Goal: Task Accomplishment & Management: Use online tool/utility

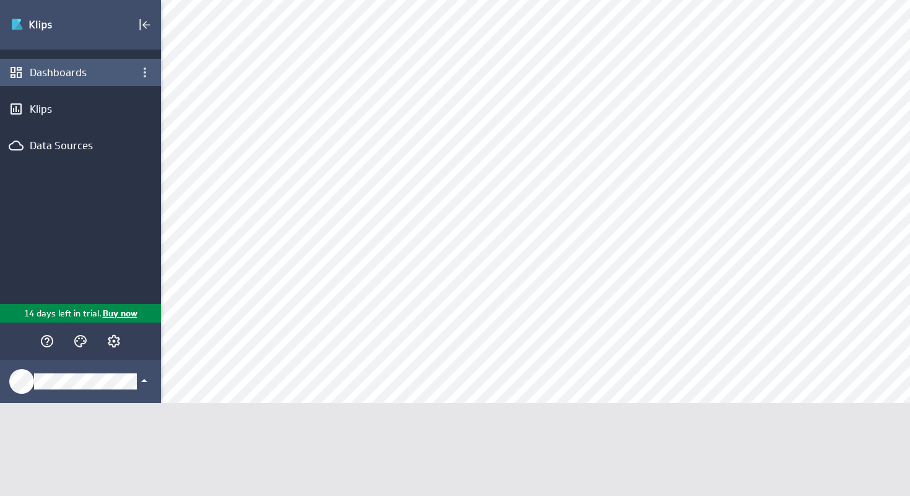
click at [106, 80] on div "Dashboards" at bounding box center [80, 72] width 161 height 27
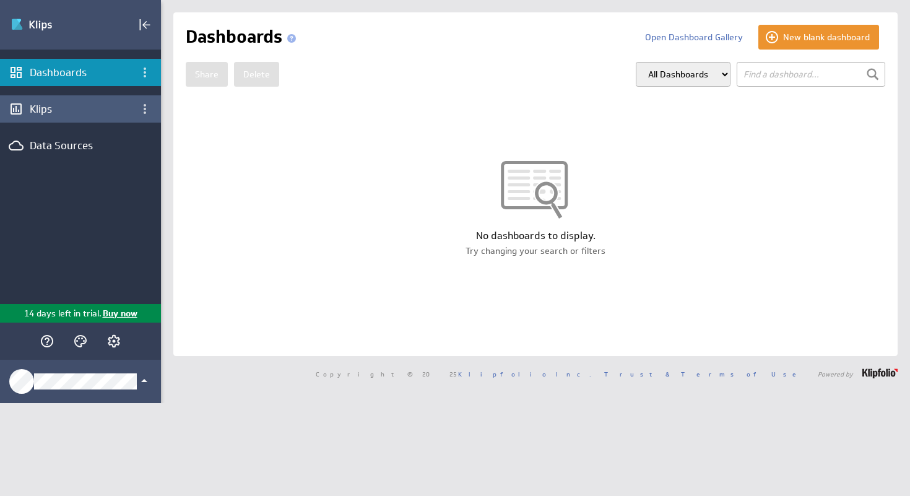
click at [75, 118] on div "Klips" at bounding box center [80, 108] width 161 height 27
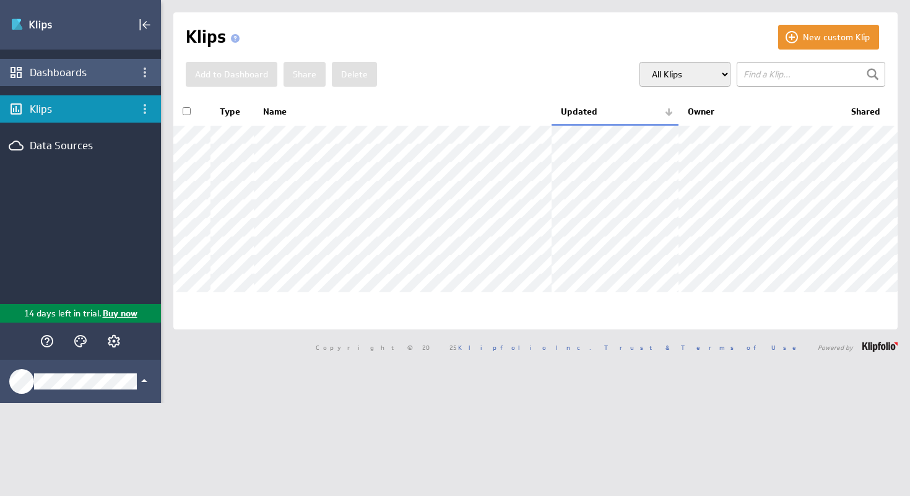
click at [86, 83] on div "Dashboards" at bounding box center [80, 72] width 161 height 27
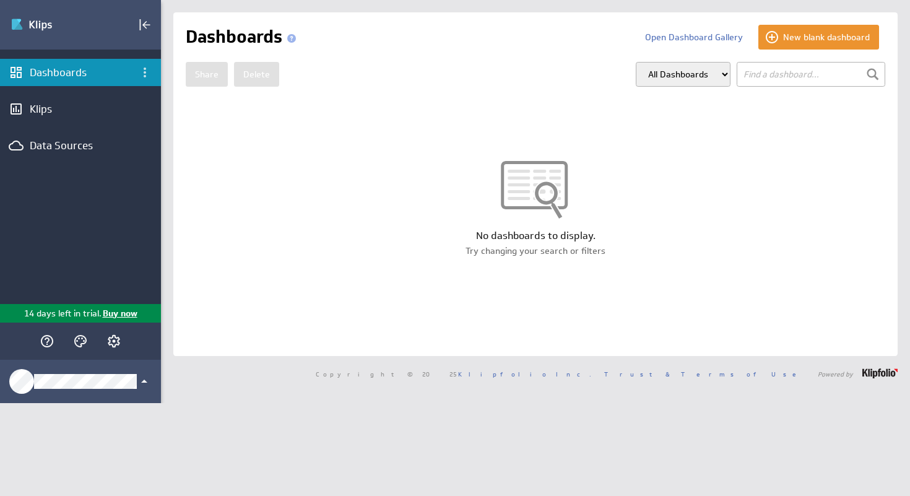
click at [76, 113] on div "Klips" at bounding box center [81, 109] width 102 height 14
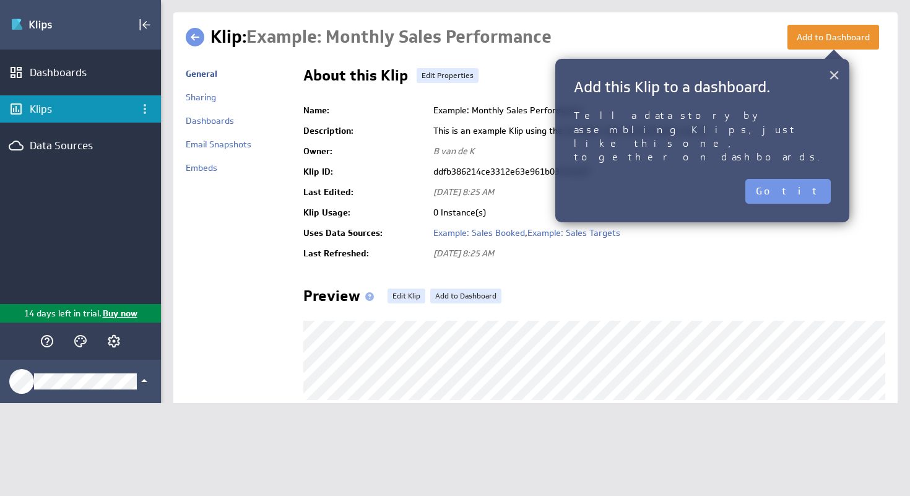
click at [830, 87] on button "×" at bounding box center [835, 75] width 12 height 25
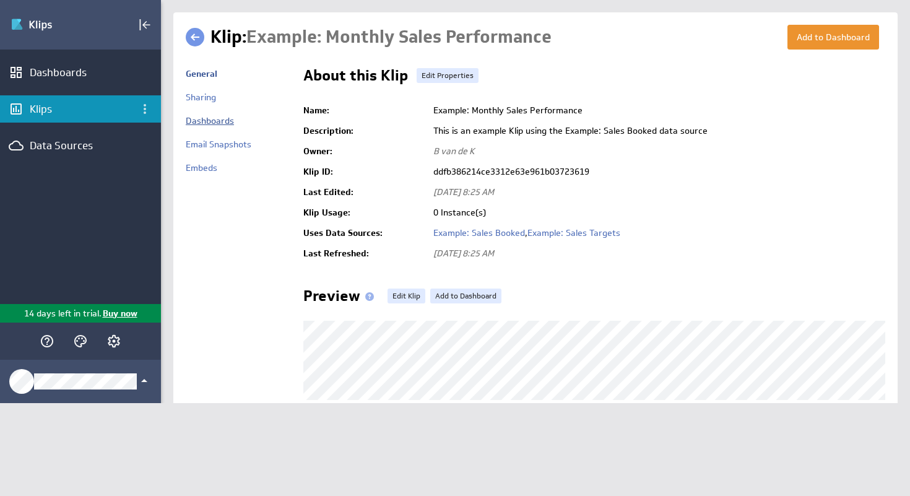
click at [213, 121] on link "Dashboards" at bounding box center [210, 120] width 48 height 11
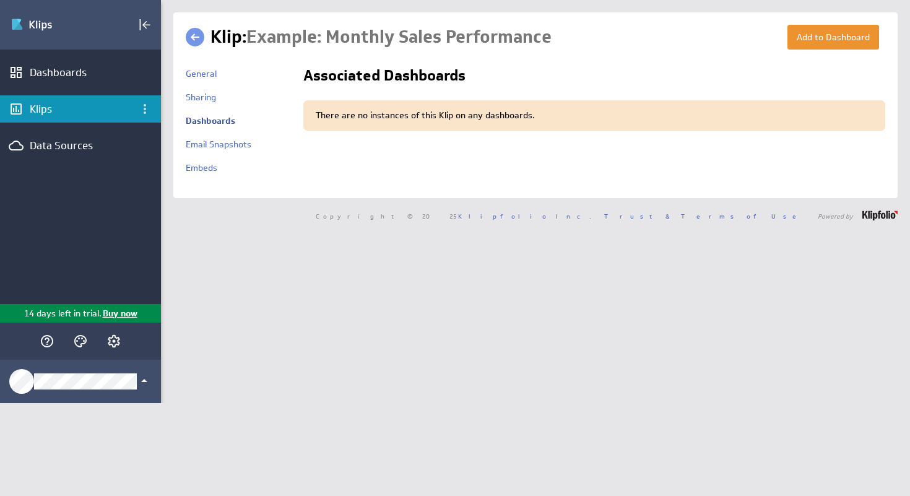
click at [194, 88] on div "General" at bounding box center [238, 77] width 105 height 30
click at [195, 71] on link "General" at bounding box center [201, 73] width 31 height 11
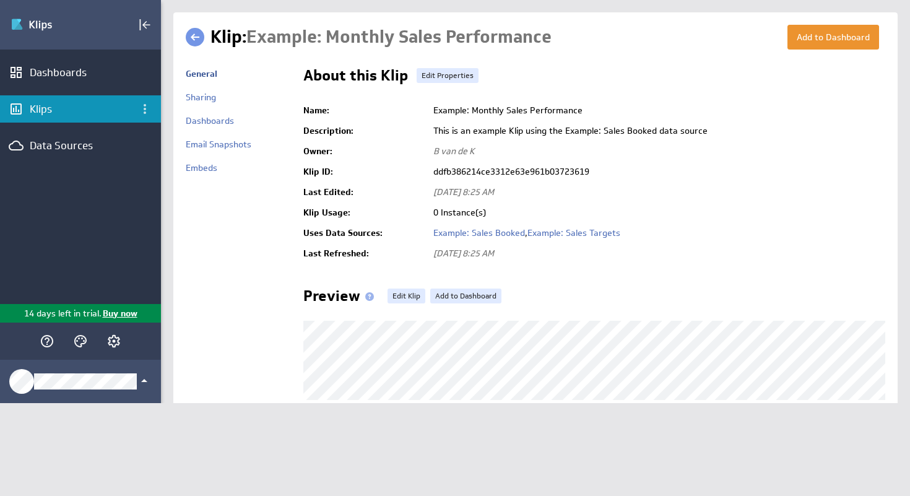
click at [78, 77] on div "Dashboards" at bounding box center [81, 73] width 102 height 14
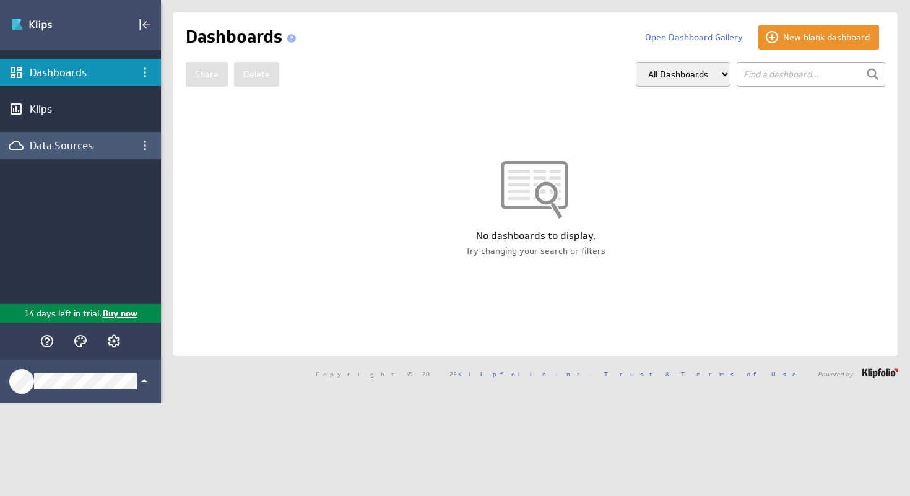
click at [50, 151] on div "Data Sources" at bounding box center [81, 146] width 102 height 14
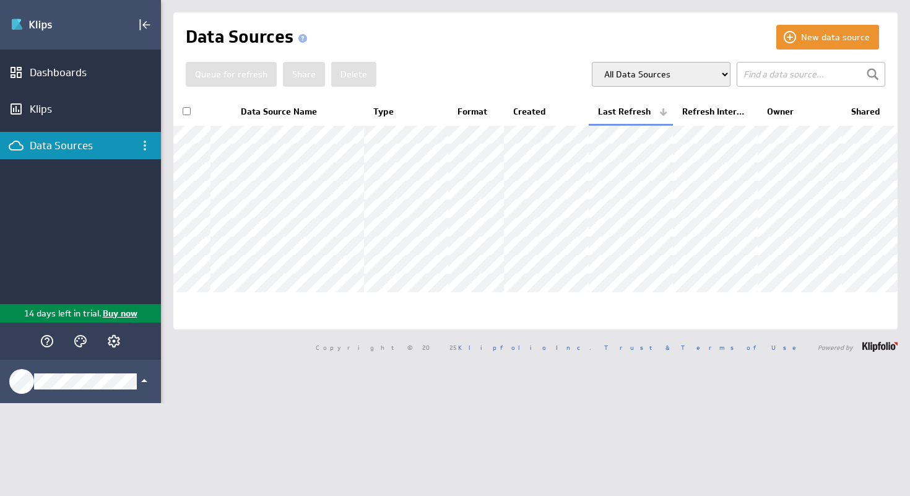
click at [772, 74] on input "text" at bounding box center [811, 74] width 149 height 25
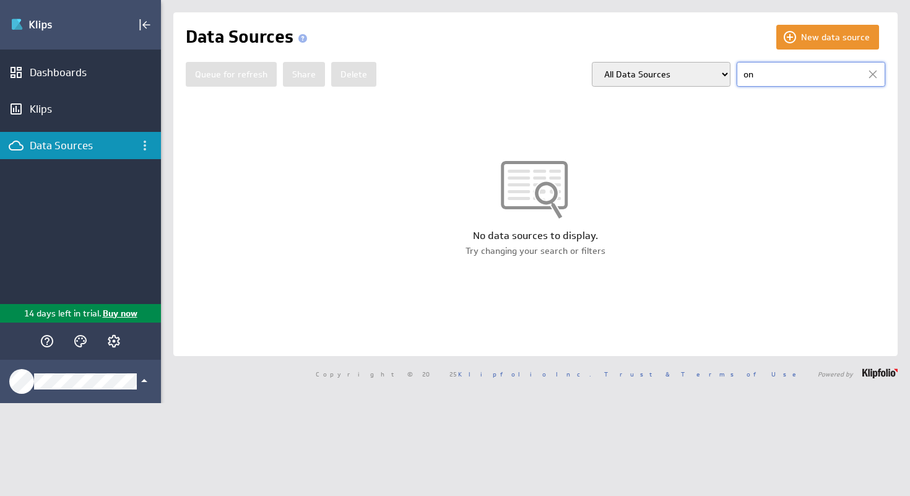
type input "o"
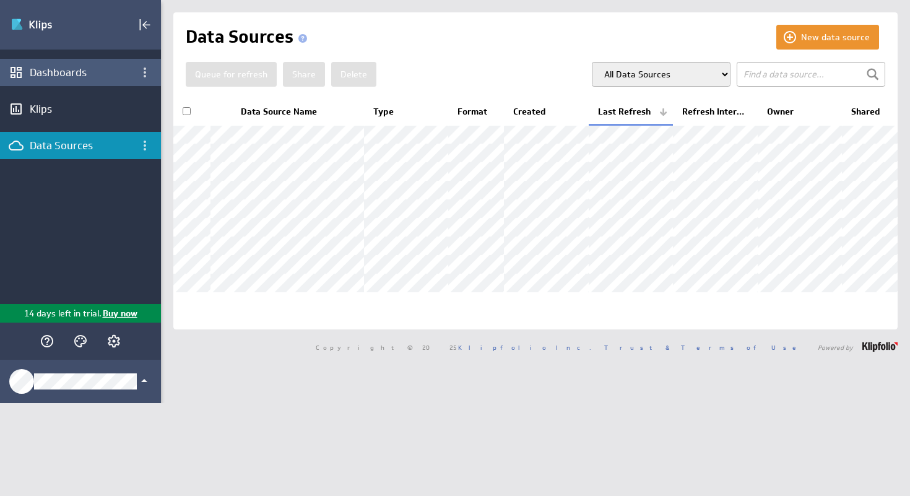
click at [67, 70] on div "Dashboards" at bounding box center [81, 73] width 102 height 14
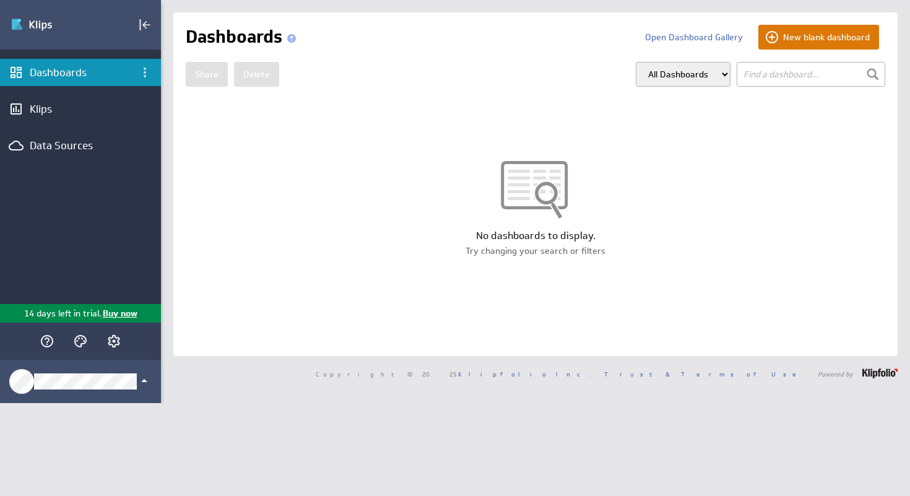
click at [810, 31] on button "New blank dashboard" at bounding box center [819, 37] width 121 height 25
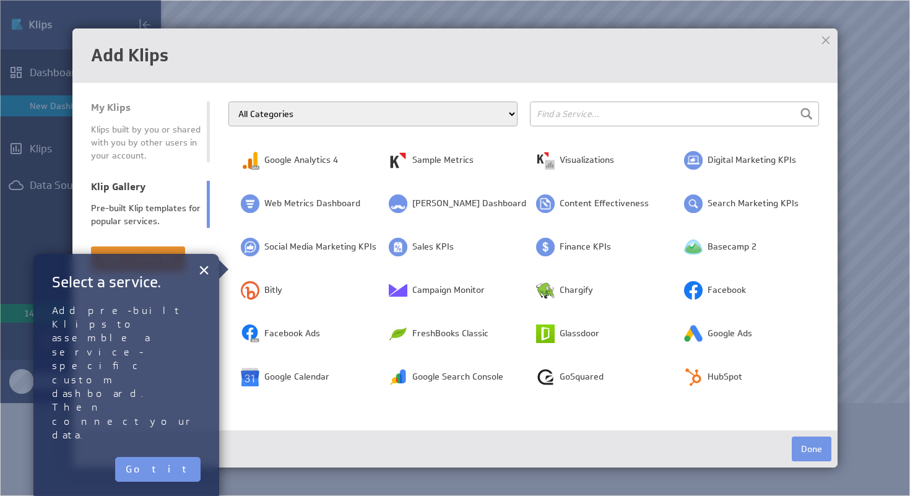
click at [550, 116] on input "text" at bounding box center [674, 114] width 289 height 25
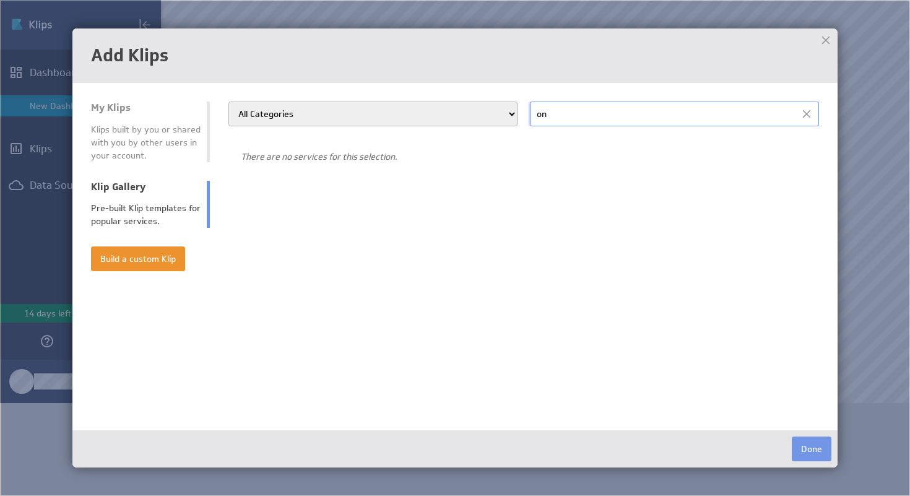
type input "o"
type input "d"
type input "s"
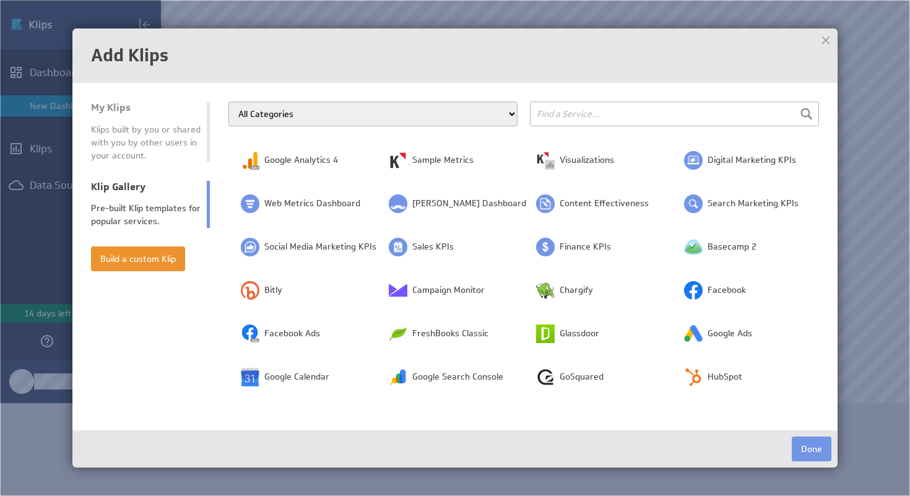
click at [33, 283] on img at bounding box center [455, 248] width 910 height 496
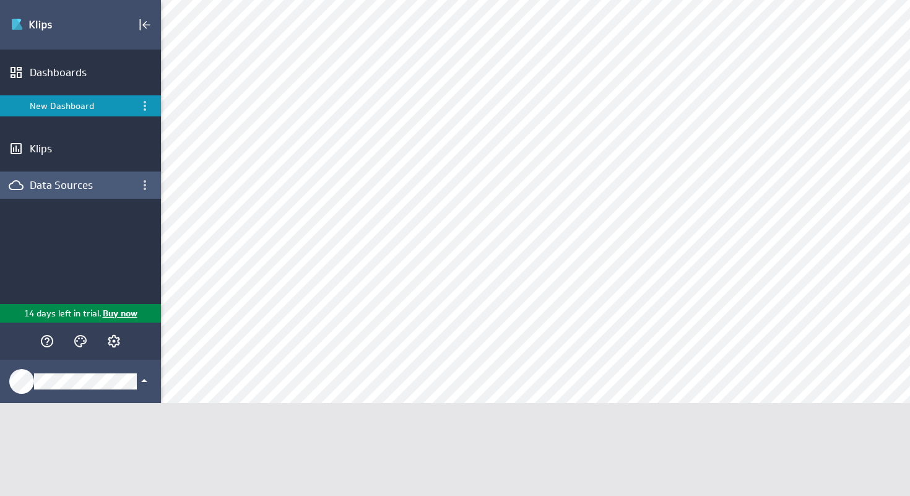
click at [50, 191] on div "Data Sources" at bounding box center [81, 185] width 102 height 14
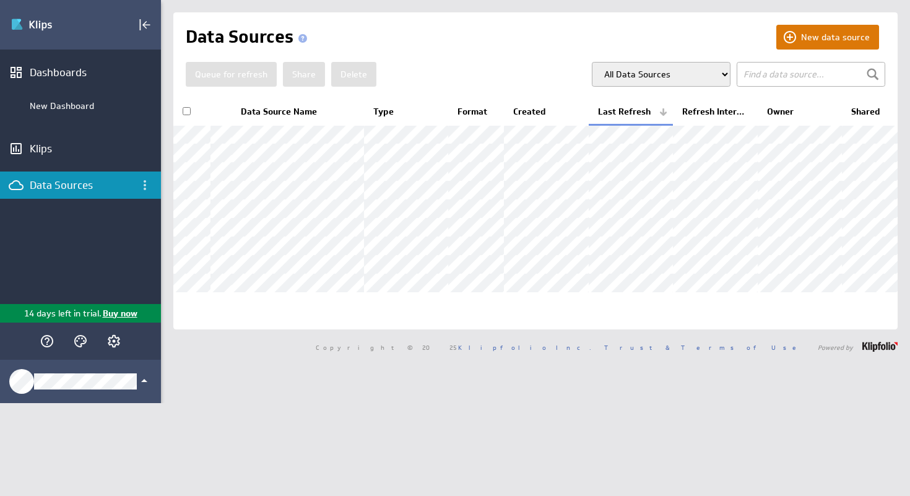
click at [816, 39] on button "New data source" at bounding box center [828, 37] width 103 height 25
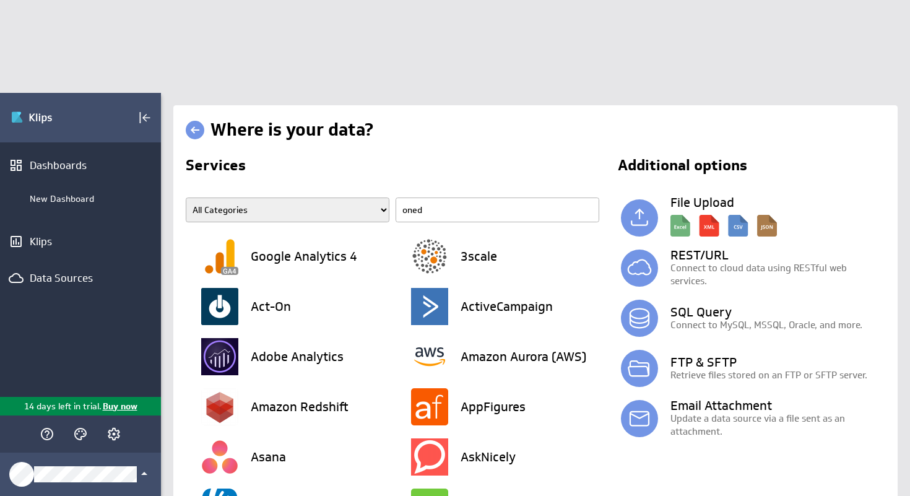
type input "onedr"
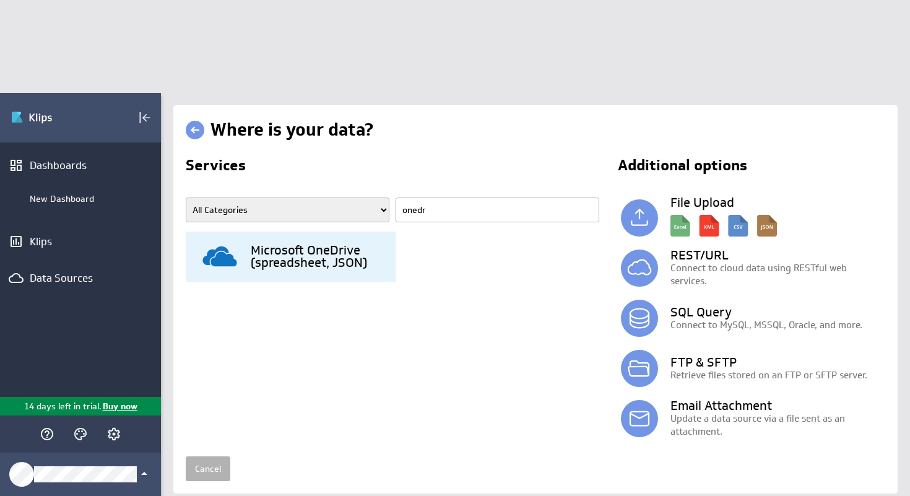
click at [333, 244] on h3 "Microsoft OneDrive (spreadsheet, JSON)" at bounding box center [323, 256] width 145 height 25
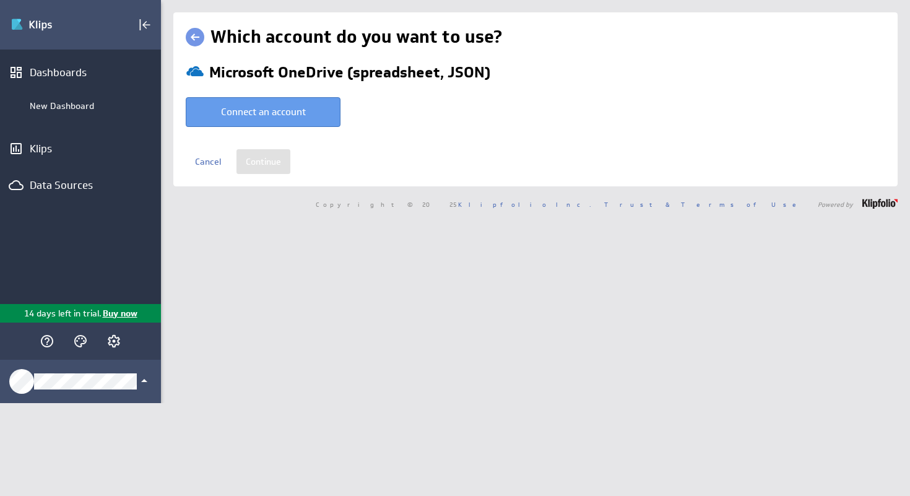
click at [286, 118] on button "Connect an account" at bounding box center [263, 112] width 155 height 30
